Goal: Task Accomplishment & Management: Manage account settings

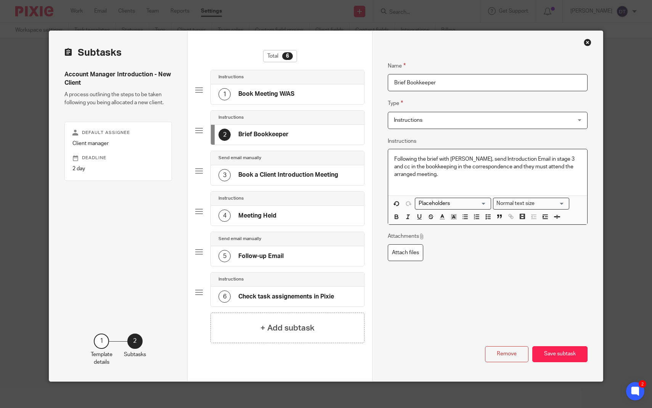
click at [531, 159] on p "Following the brief with [PERSON_NAME], send Introduction Email in stage 3 and …" at bounding box center [488, 170] width 187 height 31
click at [528, 159] on p "Following the brief with Arun, send Introduction Email in stage 3 and cc in the…" at bounding box center [488, 170] width 187 height 31
drag, startPoint x: 547, startPoint y: 159, endPoint x: 529, endPoint y: 159, distance: 17.9
click at [529, 159] on p "Following the brief with Arun, send Introduction Email in stage 3 and cc in the…" at bounding box center [488, 170] width 187 height 31
click at [511, 157] on p "Following the brief with Arun, send Introduction Email in subtask 3and cc in th…" at bounding box center [488, 170] width 187 height 31
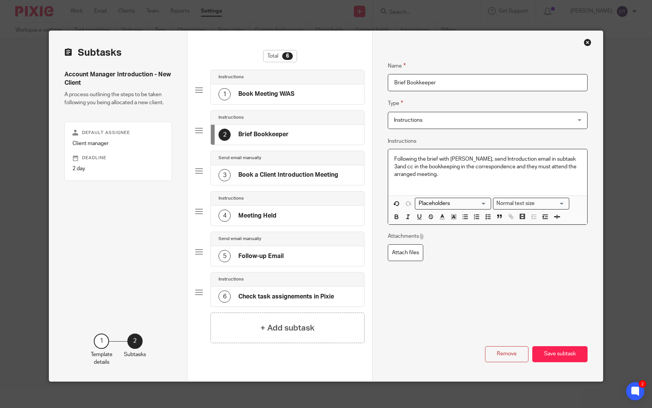
click at [480, 160] on p "Following the brief with Arun, send Introduction email in subtask 3and cc in th…" at bounding box center [488, 170] width 187 height 31
click at [511, 160] on p "Following the brief with Arun, send 'Introduction email in subtask 3and cc in t…" at bounding box center [488, 170] width 187 height 31
click at [522, 163] on p "Following the brief with Arun, send 'Introduction Email in subtask 3and cc in t…" at bounding box center [488, 170] width 187 height 31
click at [522, 155] on p "Following the brief with Arun, send 'Introduction Email in subtask 3and cc in t…" at bounding box center [488, 170] width 187 height 31
click at [554, 158] on p "Following the brief with Arun, send 'Introduction Email' in subtask 3and cc in …" at bounding box center [488, 170] width 187 height 31
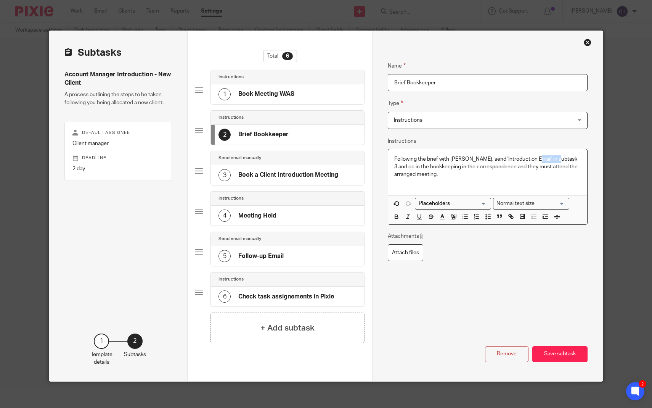
drag, startPoint x: 531, startPoint y: 158, endPoint x: 555, endPoint y: 158, distance: 24.0
click at [555, 158] on p "Following the brief with Arun, send 'Introduction Email' in subtask 3 and cc in…" at bounding box center [488, 170] width 187 height 31
click at [398, 219] on icon "button" at bounding box center [396, 216] width 7 height 7
click at [477, 176] on p "Following the brief with Arun, send 'Introduction Email' in subtask 3 and cc in…" at bounding box center [488, 170] width 187 height 31
drag, startPoint x: 478, startPoint y: 157, endPoint x: 524, endPoint y: 161, distance: 46.3
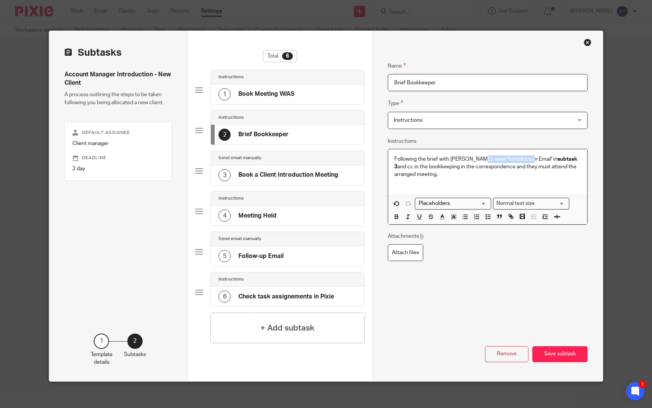
click at [524, 161] on p "Following the brief with Arun, send 'Introduction Email' in subtask 3 and cc in…" at bounding box center [488, 170] width 187 height 31
click at [409, 217] on icon "button" at bounding box center [408, 216] width 7 height 7
click at [482, 179] on p "Following the brief with Arun, send 'Introduction Email' in subtask 3 and cc in…" at bounding box center [488, 170] width 187 height 31
click at [554, 158] on p "Following the brief with Arun, send 'Introduction Email' in subtask 3 and cc in…" at bounding box center [488, 170] width 187 height 31
click at [567, 158] on p "Following the brief with Arun, send 'Introduction Email' in subtask 3. and cc i…" at bounding box center [488, 170] width 187 height 31
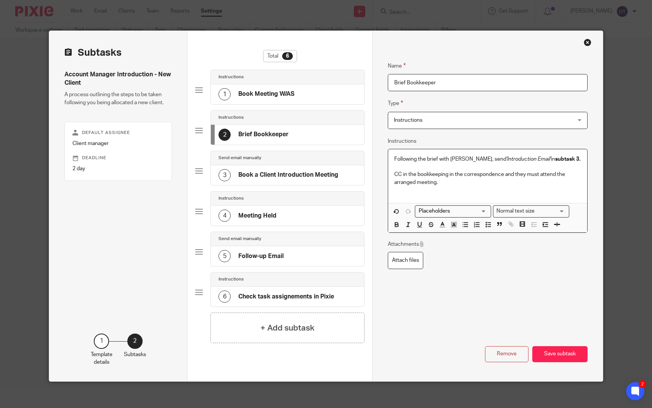
click at [408, 174] on p "CC in the bookkeeping in the correspondence and they must attend the arranged m…" at bounding box center [488, 182] width 187 height 23
drag, startPoint x: 445, startPoint y: 175, endPoint x: 437, endPoint y: 176, distance: 7.7
click at [437, 176] on p "CC the bookkeeping in the correspondence and they must attend the arranged meet…" at bounding box center [488, 182] width 187 height 23
drag, startPoint x: 485, startPoint y: 174, endPoint x: 539, endPoint y: 176, distance: 53.8
click at [539, 176] on p "CC the bookkeeper in to the meeting in the correspondence and they must attend …" at bounding box center [488, 182] width 187 height 23
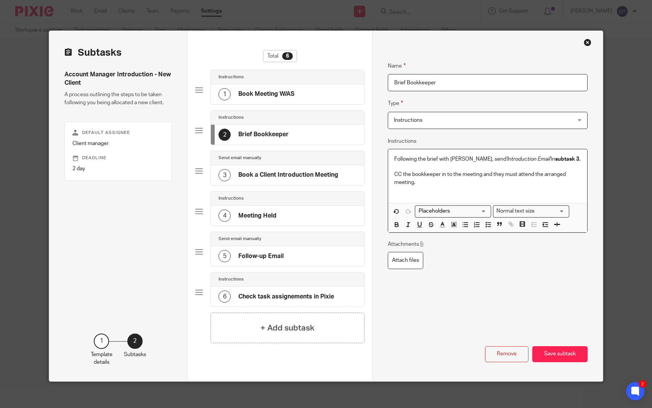
click at [552, 180] on p "CC the bookkeeper in to the meeting and they must attend the arranged meeting." at bounding box center [488, 182] width 187 height 23
click at [569, 174] on p "CC the bookkeeper in to the meeting and they must attend the arranged meeting." at bounding box center [488, 182] width 187 height 23
click at [555, 361] on button "Save subtask" at bounding box center [560, 354] width 55 height 16
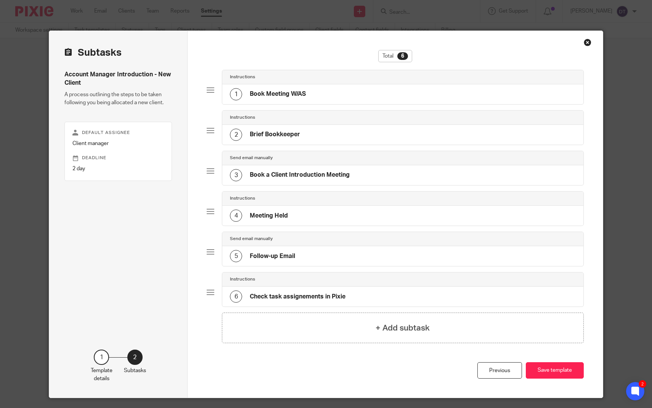
click at [307, 176] on h4 "Book a Client Introduction Meeting" at bounding box center [300, 175] width 100 height 8
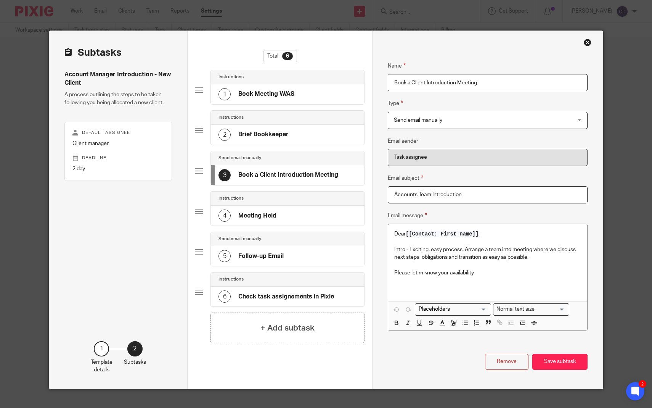
drag, startPoint x: 394, startPoint y: 84, endPoint x: 508, endPoint y: 82, distance: 114.1
click at [508, 82] on input "Book a Client Introduction Meeting" at bounding box center [488, 82] width 200 height 17
type input "I"
type input "Welcome and Introduction Meeting"
click at [480, 237] on p "Dear [[Contact: First name]] ," at bounding box center [488, 234] width 187 height 8
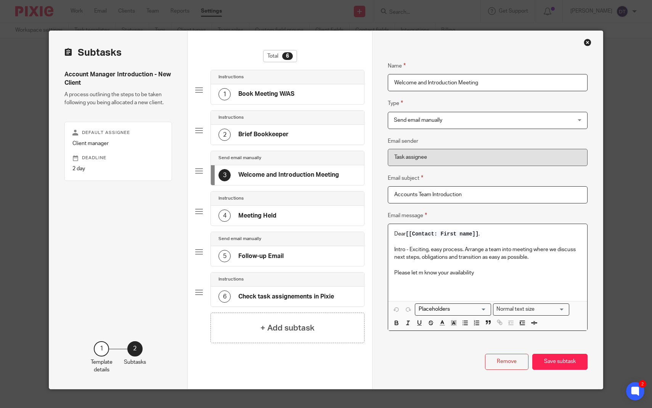
click at [510, 261] on p at bounding box center [488, 265] width 187 height 8
click at [500, 266] on p at bounding box center [488, 265] width 187 height 8
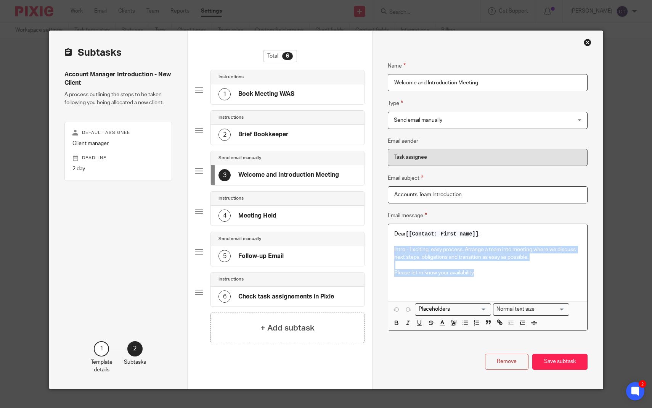
drag, startPoint x: 500, startPoint y: 273, endPoint x: 391, endPoint y: 248, distance: 111.7
click at [391, 248] on div "Dear [[Contact: First name]] , Intro - Exciting, easy process. Arrange a team i…" at bounding box center [487, 262] width 199 height 77
copy div "Intro - Exciting, easy process. Arrange a team into meeting where we discuss ne…"
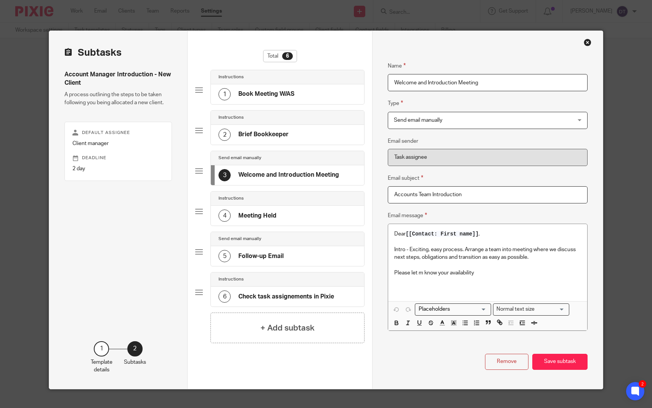
drag, startPoint x: 483, startPoint y: 196, endPoint x: 375, endPoint y: 191, distance: 107.7
paste input "Welcome to [Your Firm Name] – Let’s Arrange an Introductory Call"
drag, startPoint x: 418, startPoint y: 194, endPoint x: 467, endPoint y: 196, distance: 48.5
click at [467, 196] on input "Welcome to [Your Firm Name] – Let’s Arrange an Introductory Call" at bounding box center [488, 194] width 200 height 17
type input "Welcome – Let’s Arrange an Introductory Call"
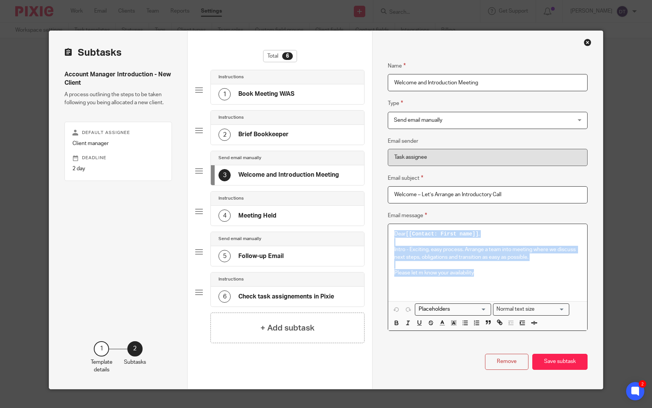
drag, startPoint x: 482, startPoint y: 272, endPoint x: 388, endPoint y: 231, distance: 102.9
click at [388, 231] on div "Dear [[Contact: First name]] , Intro - Exciting, easy process. Arrange a team i…" at bounding box center [488, 277] width 200 height 107
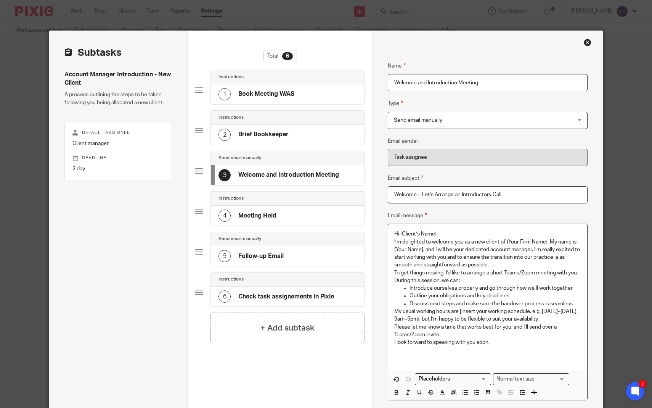
click at [457, 234] on p "Hi [Client’s Name]," at bounding box center [488, 234] width 187 height 8
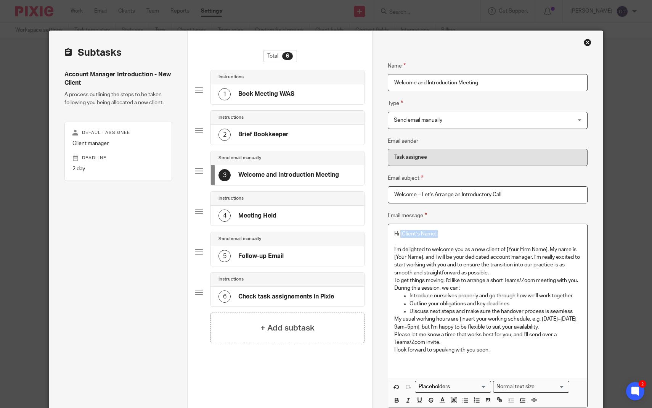
drag, startPoint x: 445, startPoint y: 232, endPoint x: 401, endPoint y: 233, distance: 44.3
click at [401, 233] on p "Hi [Client’s Name]," at bounding box center [488, 234] width 187 height 8
click at [480, 379] on div "Loading... Normal text size Loading... Remove Edit" at bounding box center [487, 393] width 199 height 29
click at [481, 383] on input "Search for option" at bounding box center [451, 387] width 71 height 8
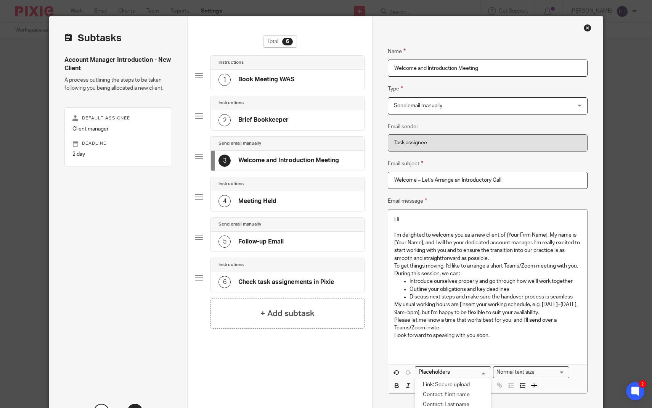
scroll to position [22, 0]
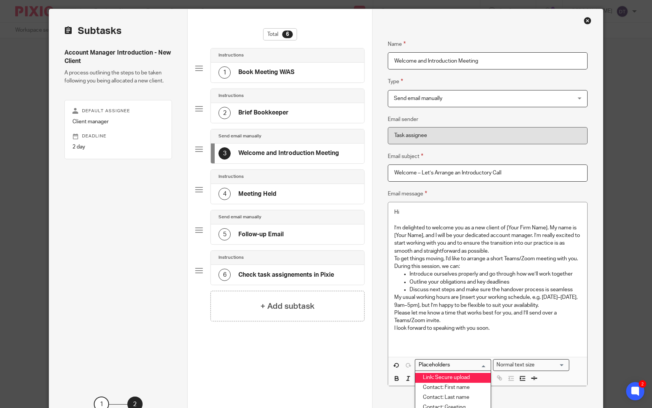
click at [462, 380] on li "Link: Secure upload" at bounding box center [454, 378] width 76 height 10
drag, startPoint x: 485, startPoint y: 209, endPoint x: 403, endPoint y: 213, distance: 82.5
click at [403, 213] on p "Hi [[Link: Secure upload]]" at bounding box center [488, 212] width 187 height 8
click at [454, 361] on input "Search for option" at bounding box center [451, 365] width 71 height 8
click at [460, 385] on li "Contact: First name" at bounding box center [454, 388] width 76 height 10
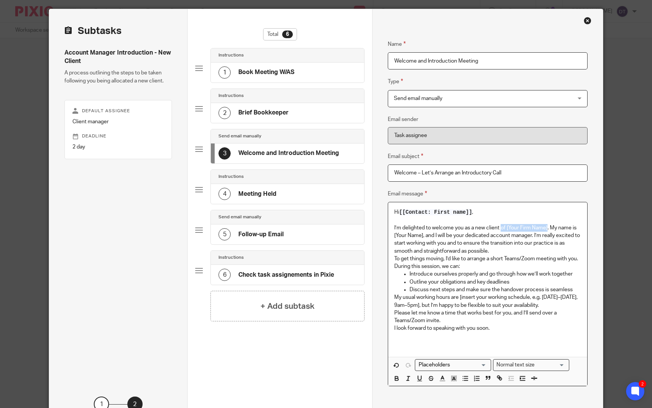
drag, startPoint x: 503, startPoint y: 226, endPoint x: 548, endPoint y: 227, distance: 45.4
click at [548, 227] on p "I’m delighted to welcome you as a new client of [Your Firm Name]. My name is [Y…" at bounding box center [488, 239] width 187 height 31
drag, startPoint x: 531, startPoint y: 227, endPoint x: 560, endPoint y: 227, distance: 29.0
click at [560, 227] on p "I’m delighted to welcome you as a new client. My name is [Your Name], and I wil…" at bounding box center [488, 239] width 187 height 31
click at [447, 361] on input "Search for option" at bounding box center [451, 365] width 71 height 8
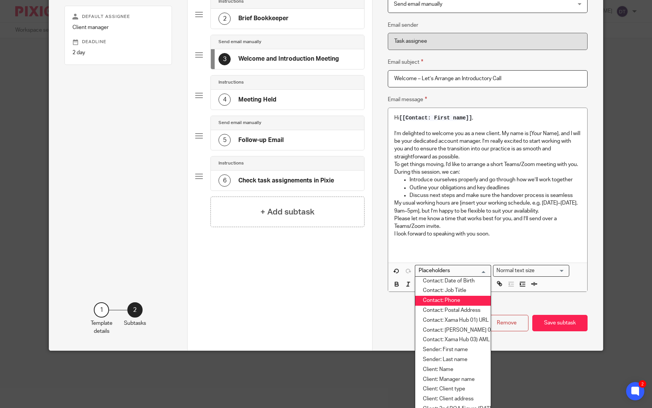
scroll to position [43, 0]
click at [459, 345] on li "Sender: First name" at bounding box center [454, 349] width 76 height 10
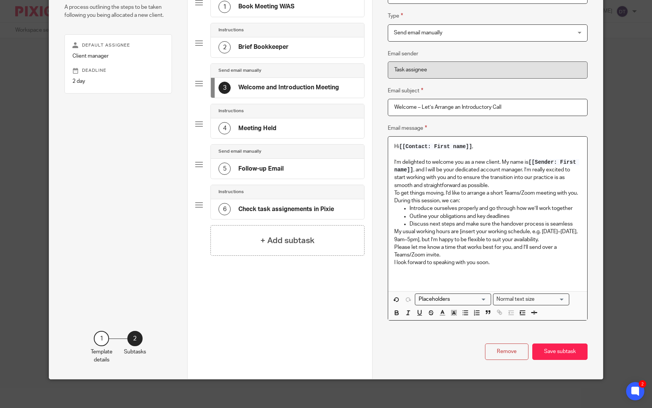
click at [527, 169] on p "I’m delighted to welcome you as a new client. My name is [[Sender: First name]]…" at bounding box center [488, 173] width 187 height 31
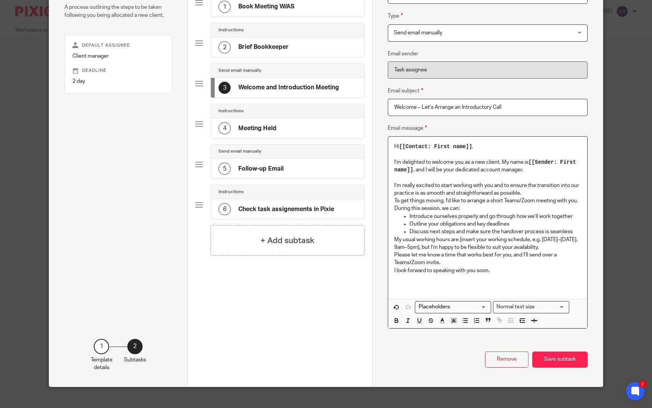
click at [555, 195] on p "I’m really excited to start working with you and to ensure the transition into …" at bounding box center [488, 190] width 187 height 16
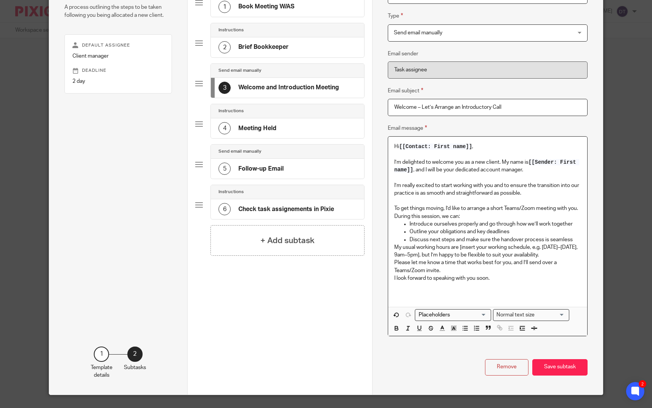
click at [395, 216] on p "To get things moving, I’d like to arrange a short Teams/Zoom meeting with you. …" at bounding box center [488, 213] width 187 height 16
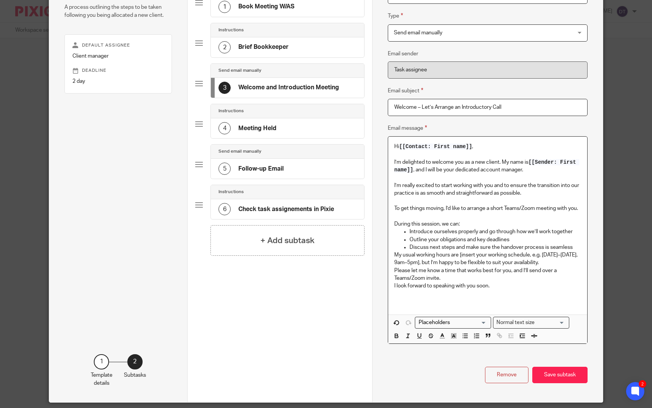
click at [577, 246] on p "Discuss next steps and make sure the handover process is seamless" at bounding box center [496, 247] width 172 height 8
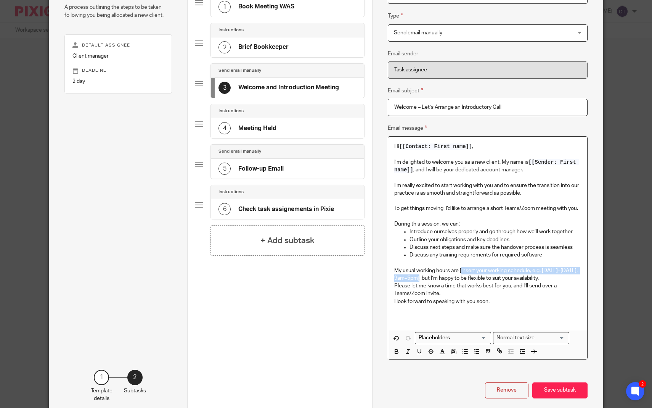
drag, startPoint x: 462, startPoint y: 269, endPoint x: 420, endPoint y: 278, distance: 43.3
click at [420, 278] on p "My usual working hours are [insert your working schedule, e.g. Monday–Friday, 9…" at bounding box center [488, 275] width 187 height 16
click at [396, 351] on icon "button" at bounding box center [396, 352] width 3 height 2
click at [509, 286] on p "Please let me know a time that works best for you, and I’ll send over a Teams/Z…" at bounding box center [488, 290] width 187 height 16
drag, startPoint x: 441, startPoint y: 277, endPoint x: 562, endPoint y: 279, distance: 121.0
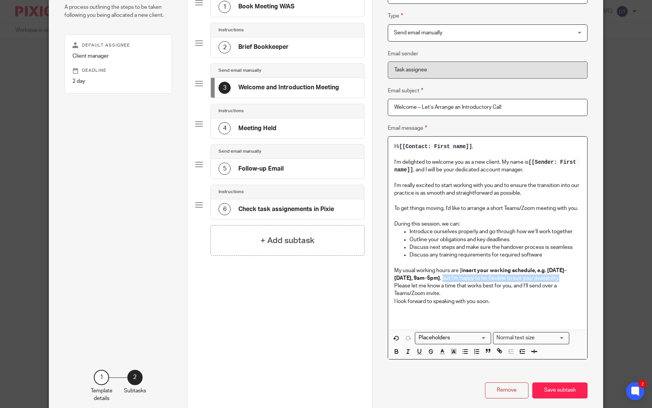
click at [562, 279] on p "My usual working hours are [ insert your working schedule, e.g. Monday–Friday, …" at bounding box center [488, 275] width 187 height 16
click at [397, 285] on p "Please let me know a time that works best for you, and I’ll send over a Teams/Z…" at bounding box center [488, 290] width 187 height 16
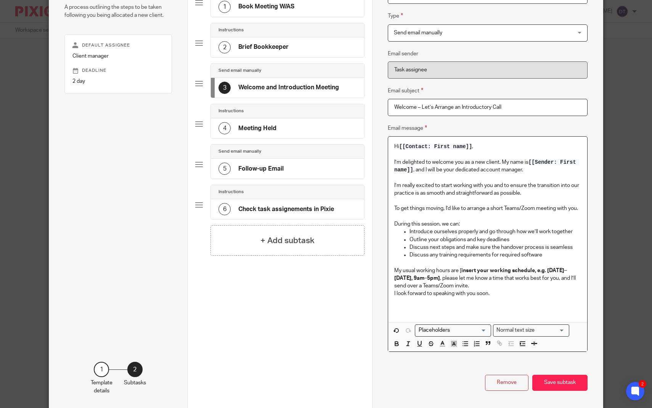
click at [490, 284] on p "My usual working hours are [ insert your working schedule, e.g. Monday–Friday, …" at bounding box center [488, 278] width 187 height 23
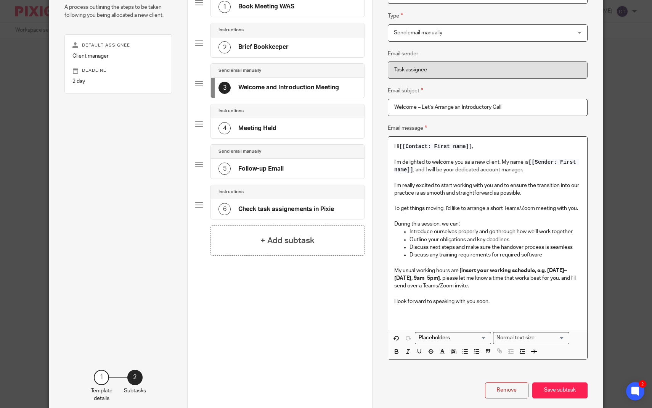
click at [504, 301] on p "I look forward to speaking with you soon." at bounding box center [488, 302] width 187 height 8
click at [498, 313] on p at bounding box center [488, 317] width 187 height 8
click at [556, 391] on button "Save subtask" at bounding box center [560, 390] width 55 height 16
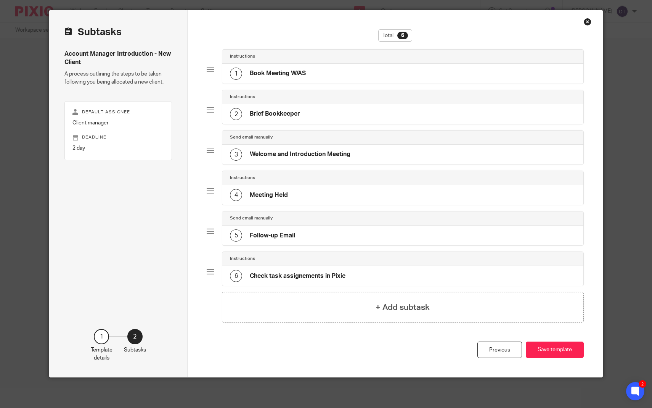
scroll to position [21, 0]
click at [349, 160] on div "3 Welcome and Introduction Meeting" at bounding box center [290, 154] width 121 height 12
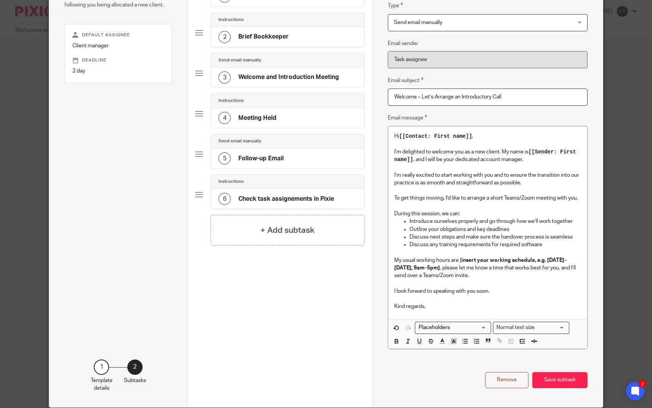
scroll to position [99, 0]
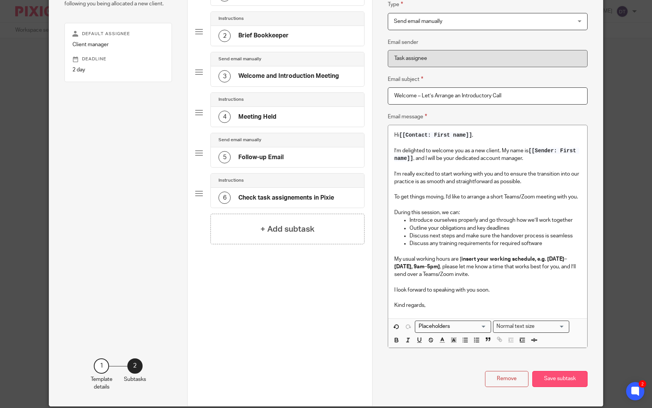
click at [562, 372] on button "Save subtask" at bounding box center [560, 379] width 55 height 16
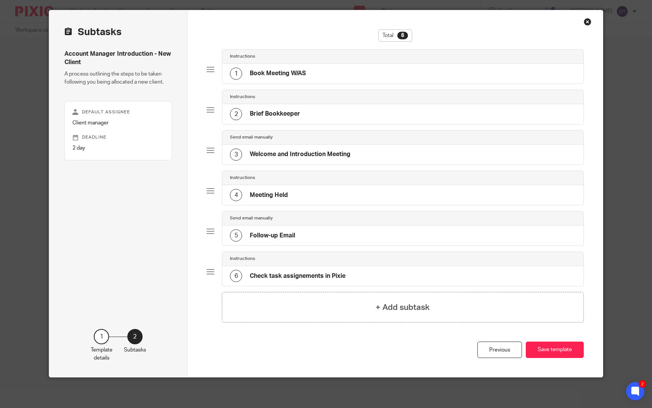
scroll to position [21, 0]
click at [305, 191] on div "4 Meeting Held" at bounding box center [402, 195] width 361 height 20
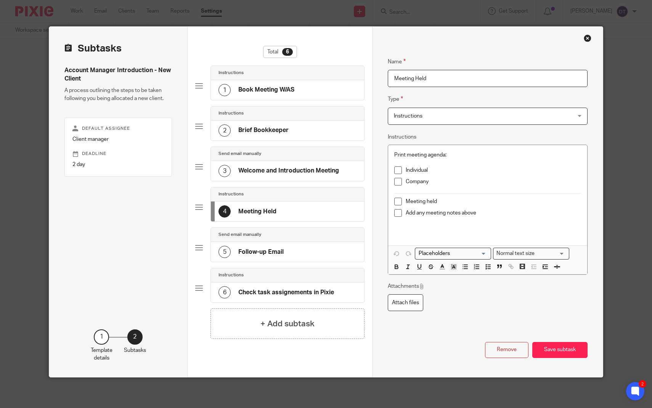
scroll to position [4, 0]
click at [457, 166] on p "Individual" at bounding box center [494, 170] width 176 height 8
click at [454, 180] on p "Company" at bounding box center [494, 182] width 176 height 8
click at [455, 228] on p at bounding box center [488, 229] width 187 height 16
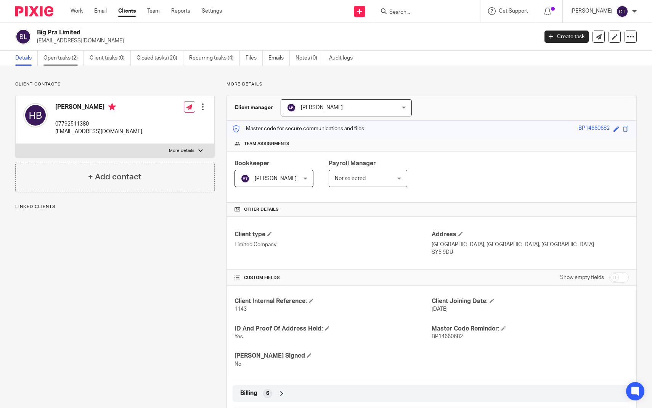
click at [64, 55] on link "Open tasks (2)" at bounding box center [63, 58] width 40 height 15
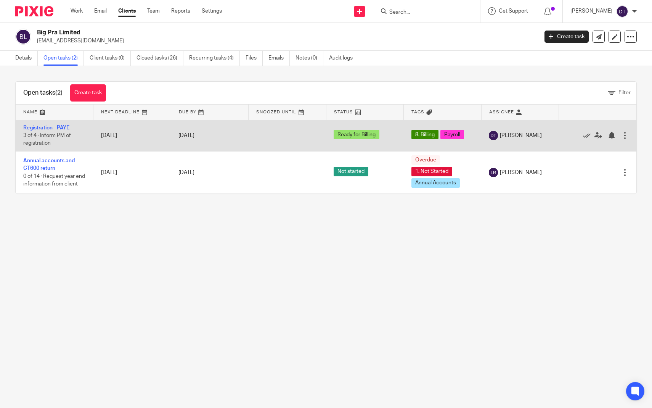
click at [61, 127] on link "Registration - PAYE" at bounding box center [46, 127] width 46 height 5
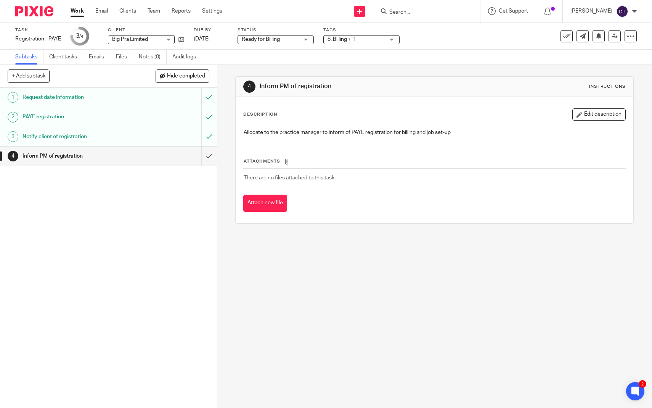
click at [53, 121] on h1 "PAYE registration" at bounding box center [80, 116] width 114 height 11
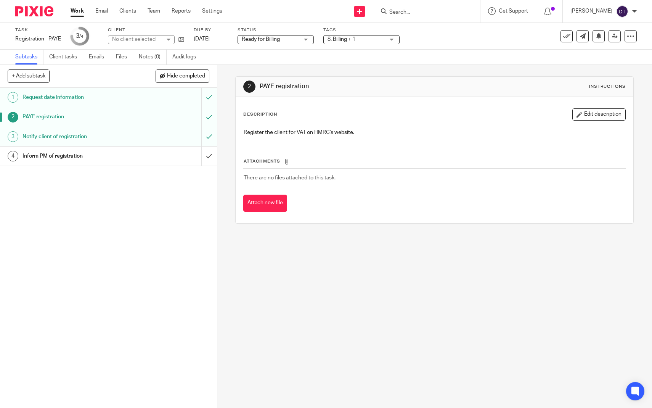
click at [55, 132] on h1 "Notify client of registration" at bounding box center [80, 136] width 114 height 11
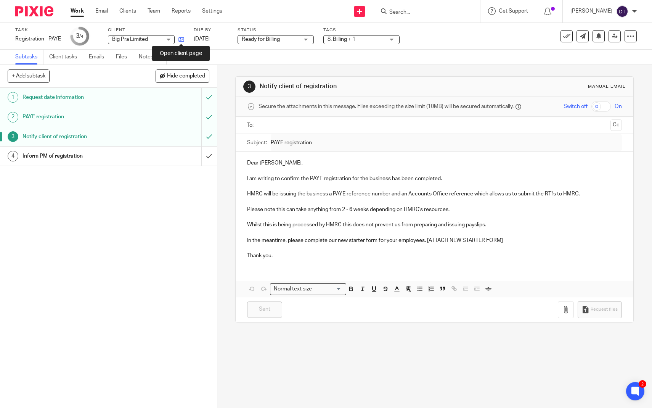
click at [183, 40] on icon at bounding box center [182, 40] width 6 height 6
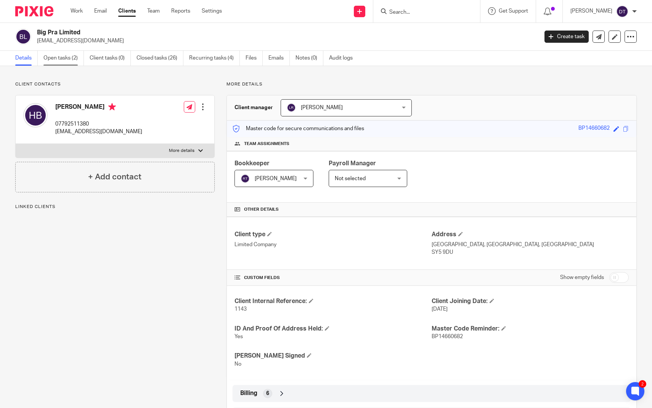
click at [72, 64] on link "Open tasks (2)" at bounding box center [63, 58] width 40 height 15
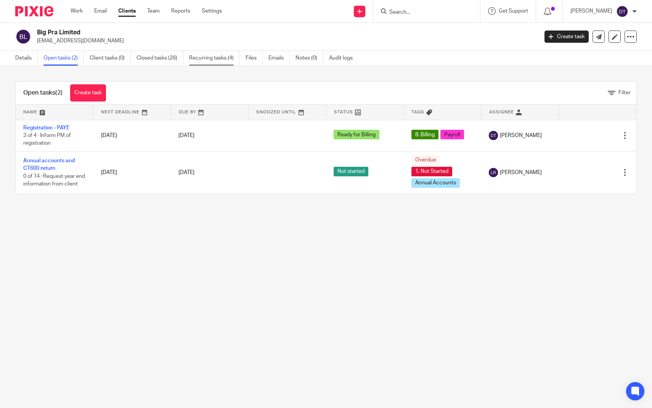
click at [215, 58] on link "Recurring tasks (4)" at bounding box center [214, 58] width 51 height 15
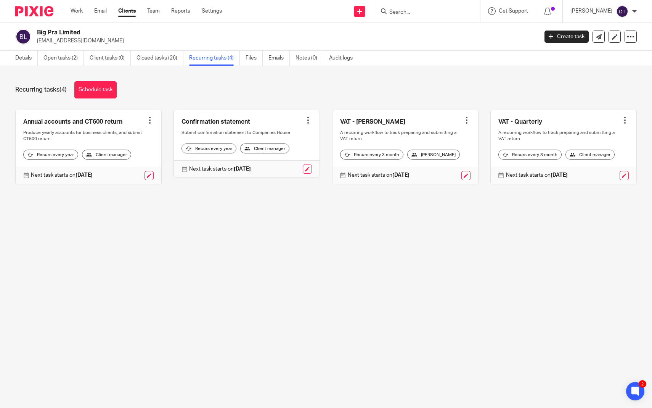
click at [117, 391] on main "Big Pra Limited [EMAIL_ADDRESS][DOMAIN_NAME] Create task Update from Companies …" at bounding box center [326, 204] width 652 height 408
